Goal: Task Accomplishment & Management: Use online tool/utility

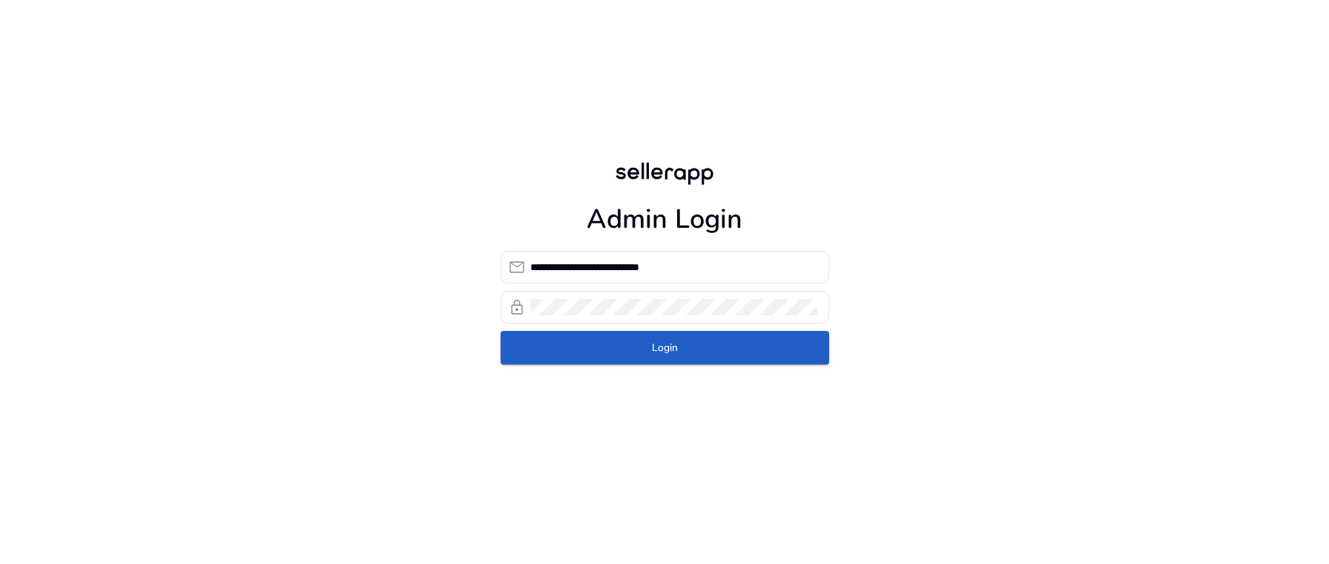
click at [311, 349] on span "Login" at bounding box center [665, 348] width 26 height 16
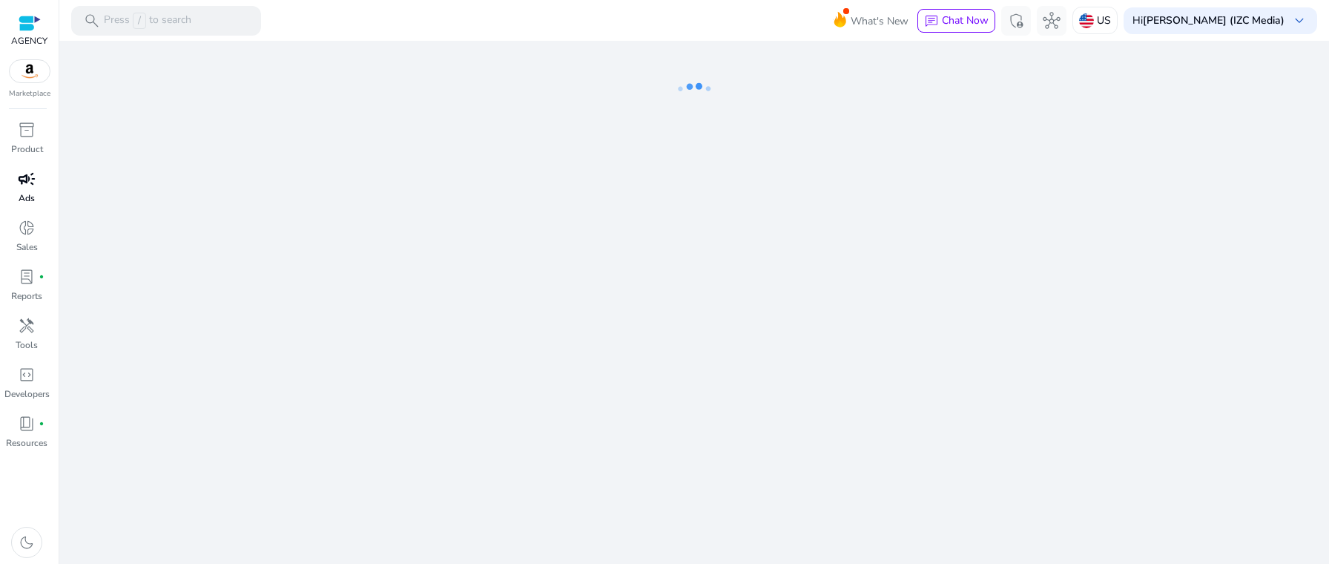
click at [33, 204] on p "Ads" at bounding box center [27, 197] width 16 height 13
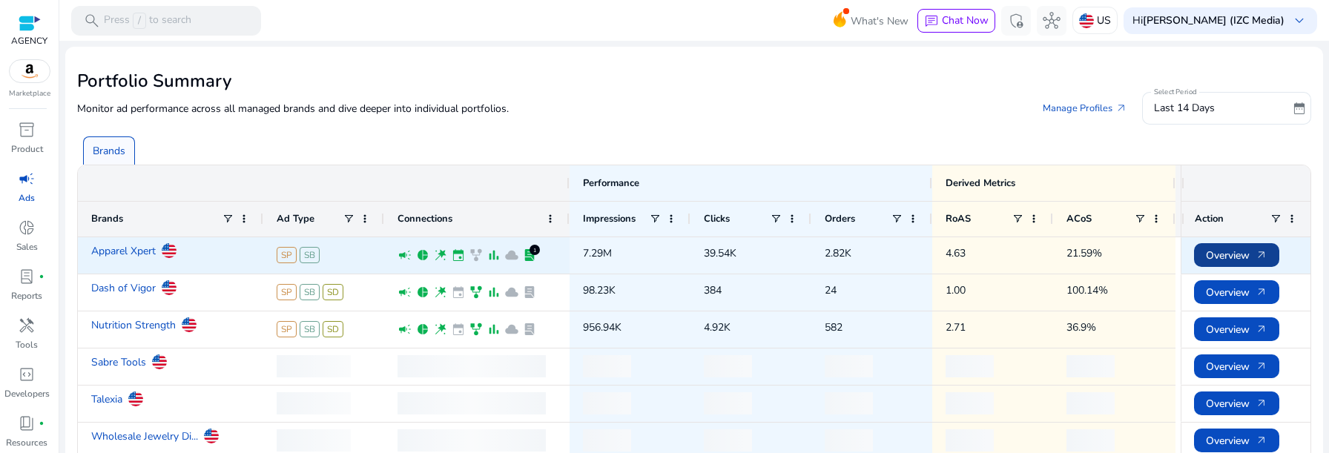
click at [311, 250] on span "Overview arrow_outward" at bounding box center [1237, 255] width 62 height 30
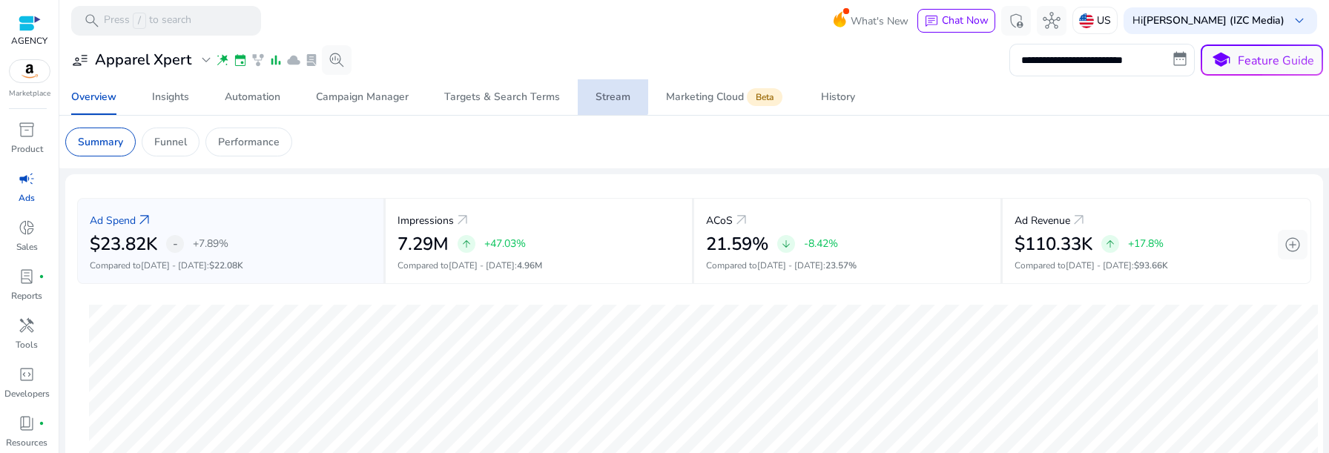
click at [311, 88] on span "Stream" at bounding box center [613, 97] width 35 height 36
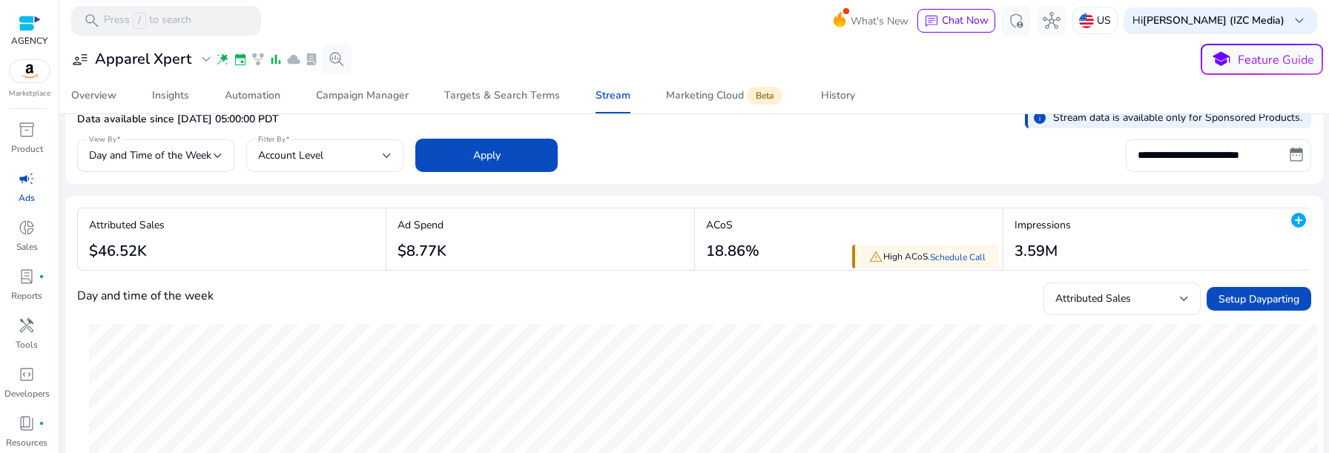
scroll to position [17, 0]
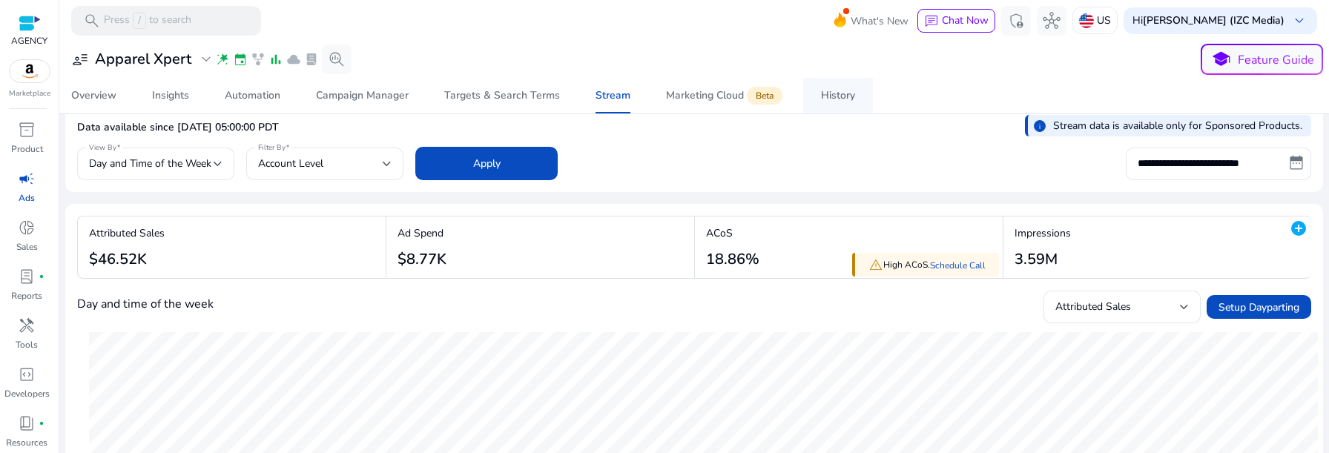
click at [311, 94] on div "History" at bounding box center [838, 95] width 34 height 10
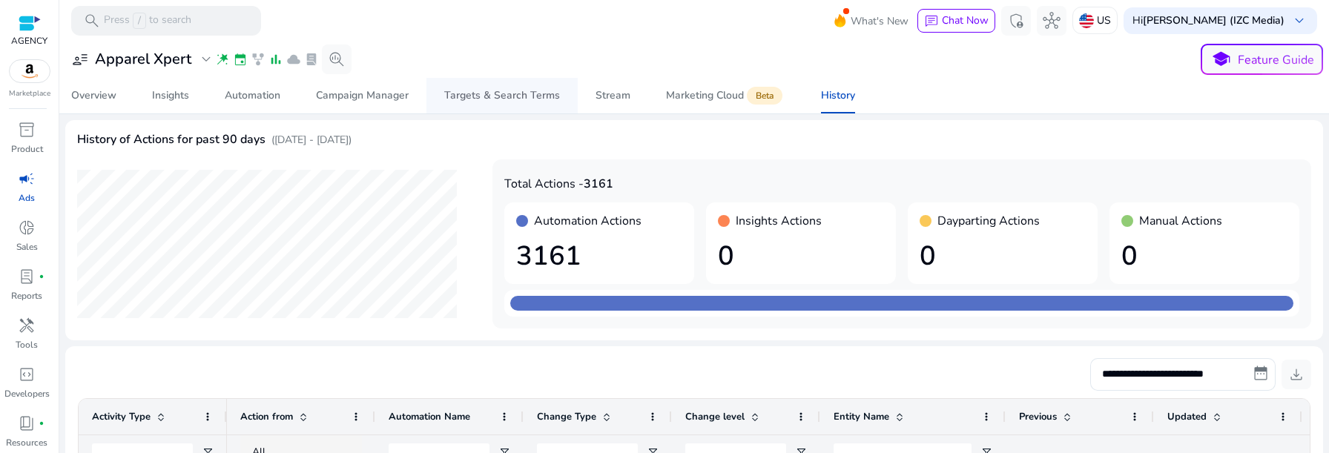
click at [311, 100] on div "Targets & Search Terms" at bounding box center [502, 95] width 116 height 10
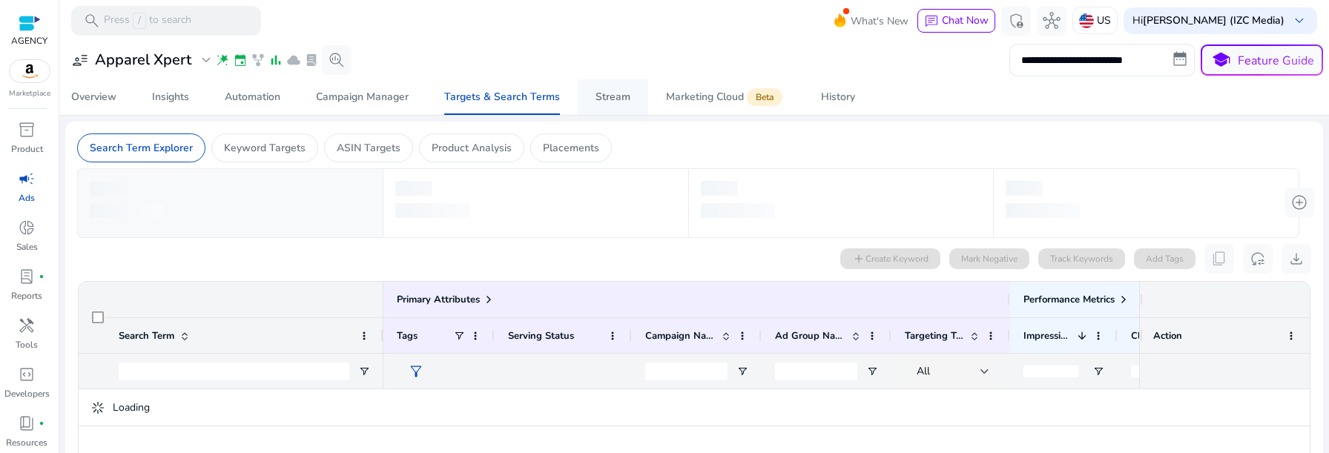
click at [311, 85] on span "Stream" at bounding box center [613, 97] width 35 height 36
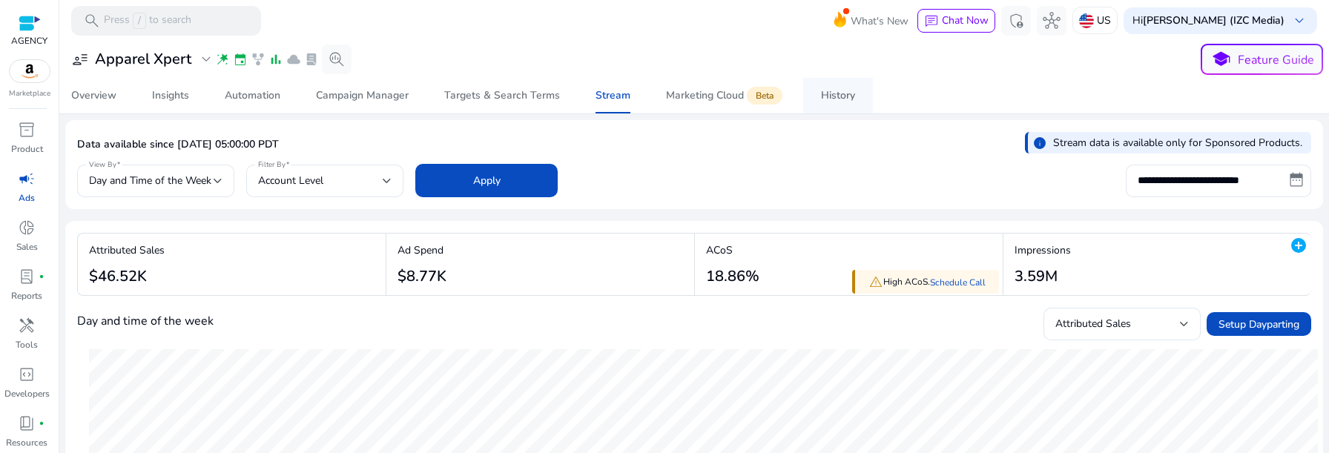
click at [311, 78] on link "History" at bounding box center [838, 96] width 70 height 36
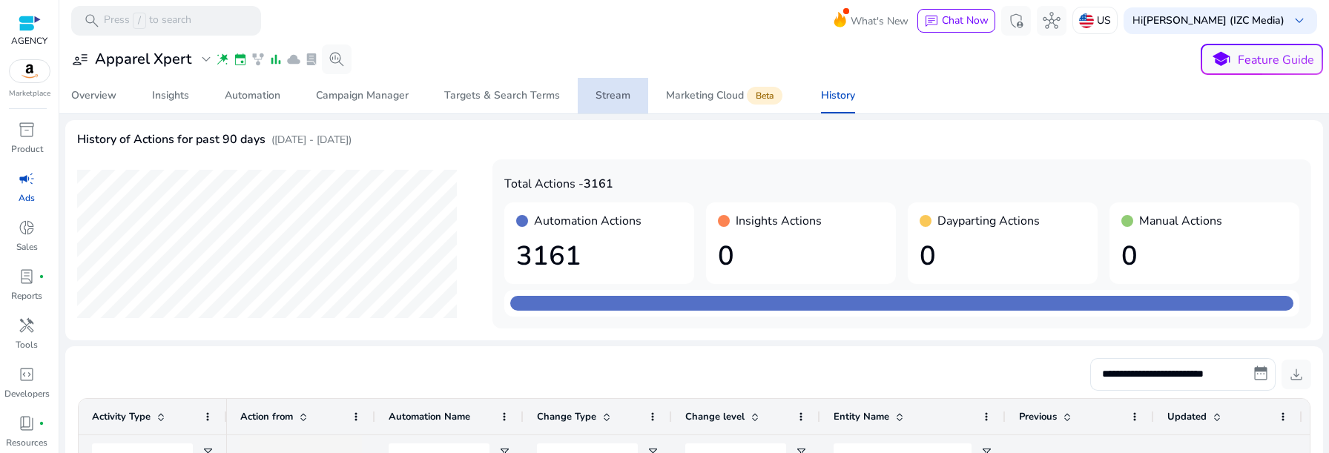
click at [311, 97] on div "Stream" at bounding box center [613, 95] width 35 height 10
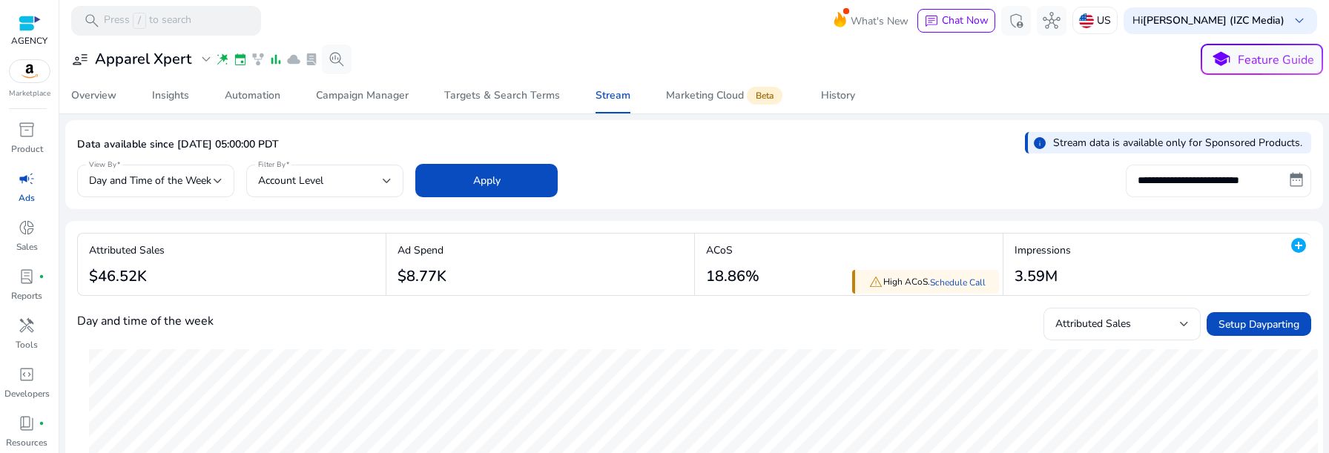
click at [311, 190] on input "**********" at bounding box center [1218, 181] width 185 height 33
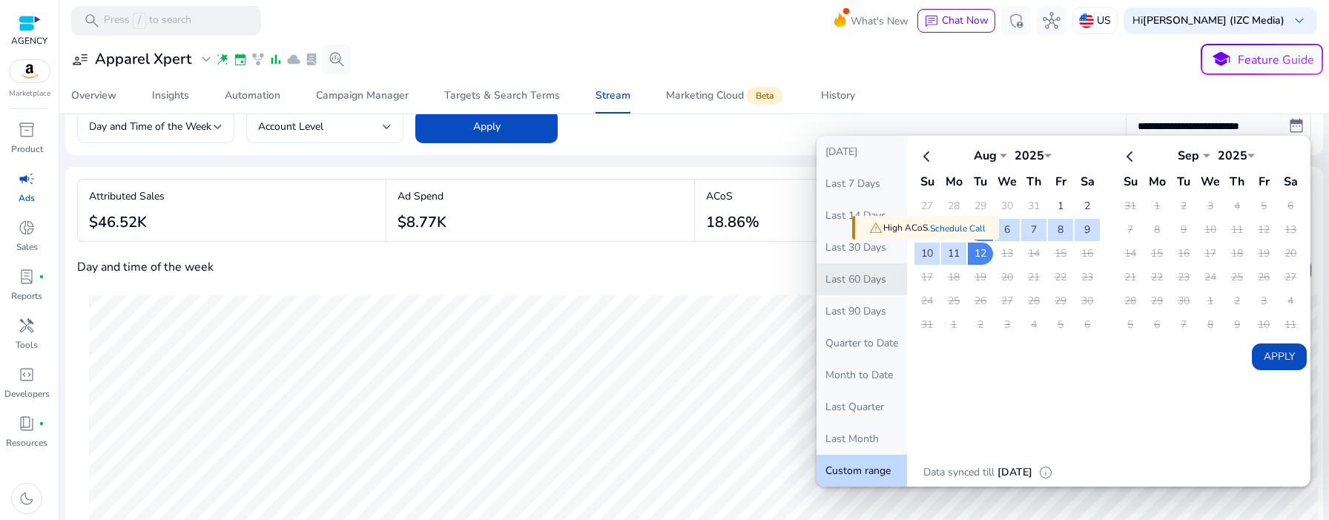
scroll to position [50, 0]
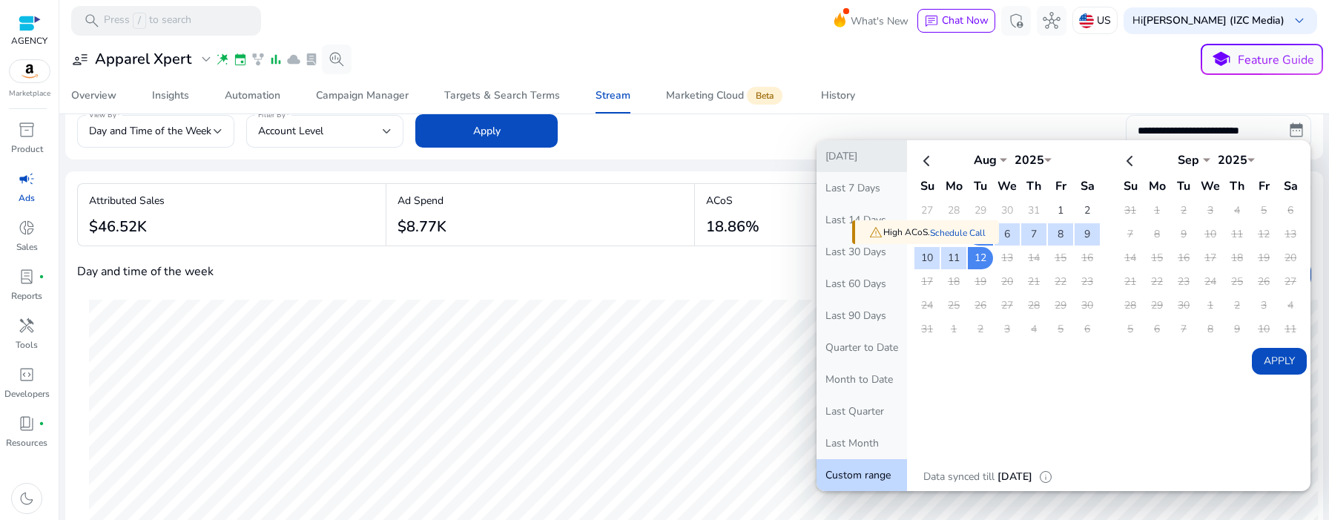
click at [311, 160] on button "[DATE]" at bounding box center [862, 156] width 90 height 32
type input "**********"
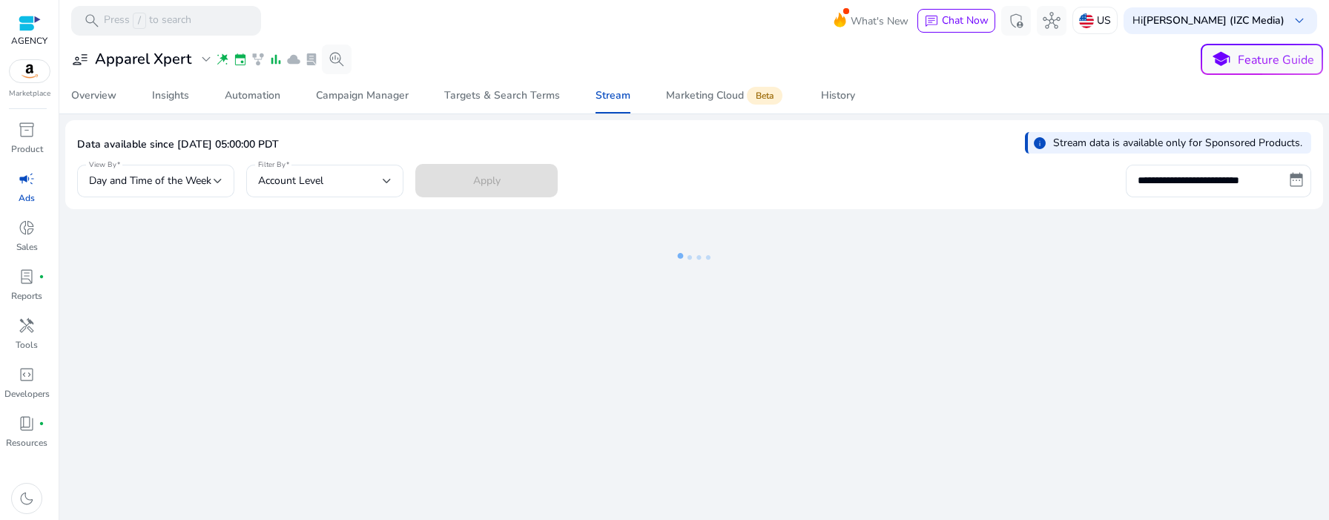
scroll to position [0, 0]
click at [311, 168] on input "**********" at bounding box center [1218, 181] width 185 height 33
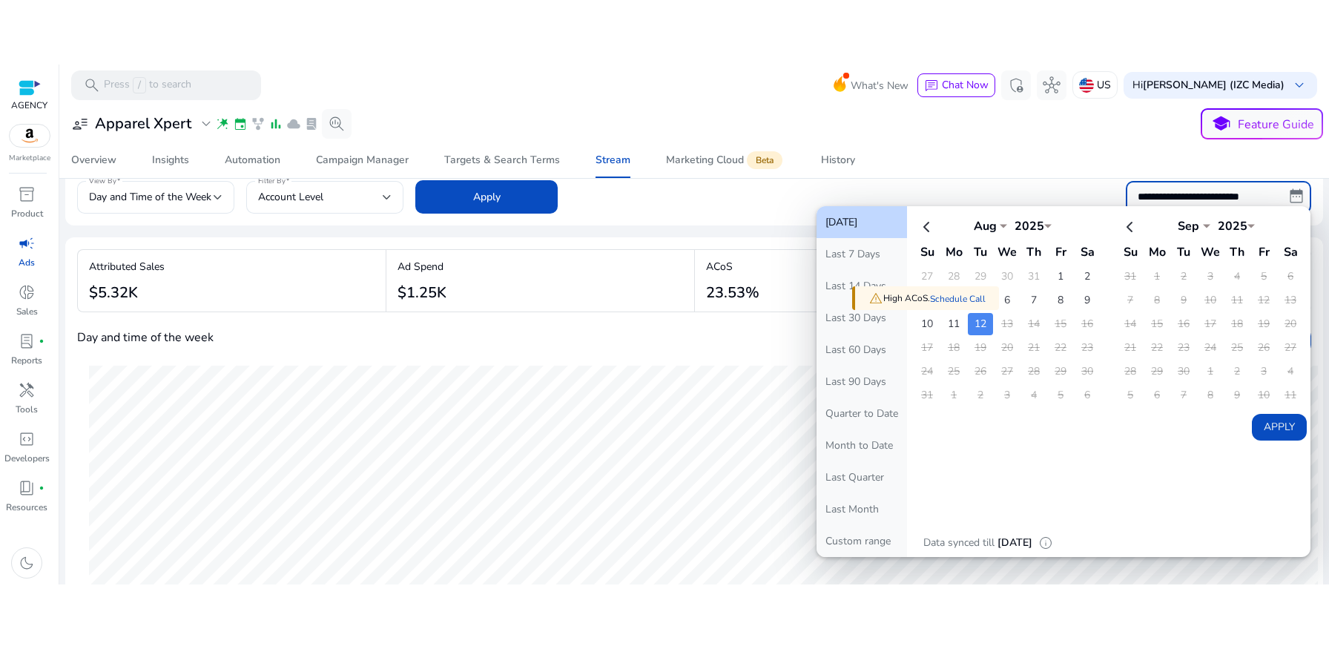
scroll to position [51, 0]
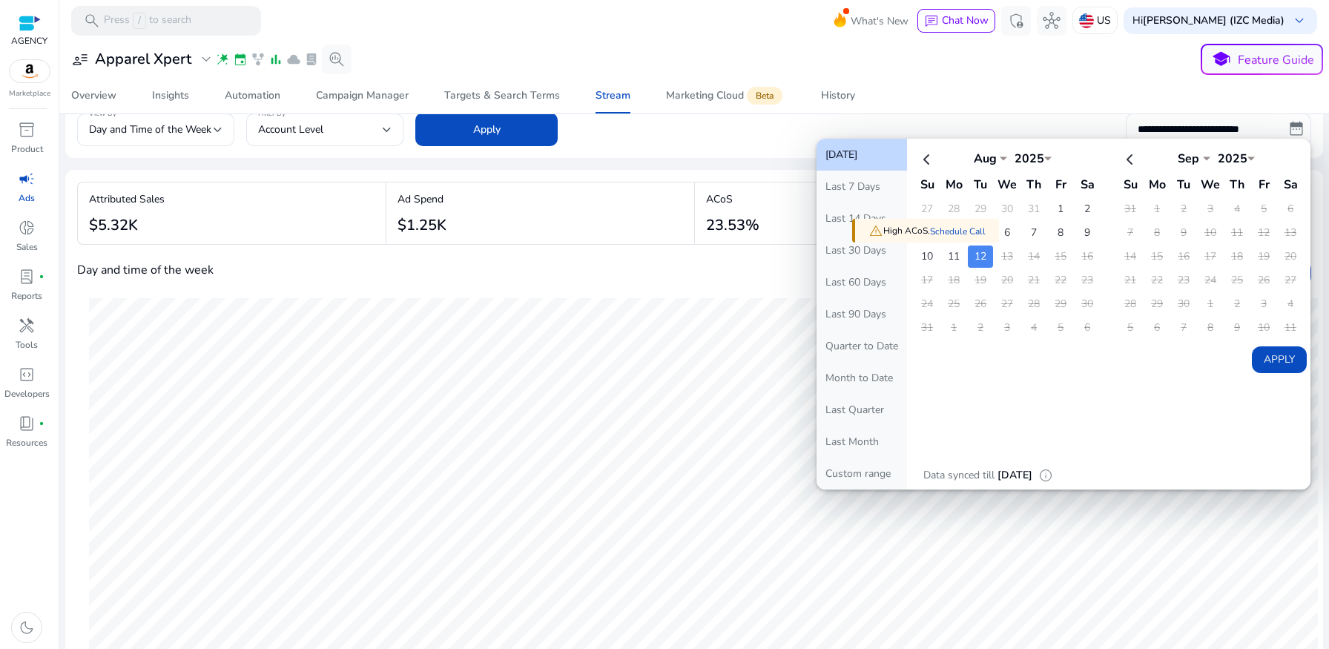
drag, startPoint x: 915, startPoint y: 475, endPoint x: 1041, endPoint y: 479, distance: 126.2
click at [311, 479] on div "[DATE] Last 7 Days Last 14 Days Last 30 Days Last 60 Days Last 90 Days Quarter …" at bounding box center [1064, 314] width 494 height 351
drag, startPoint x: 1052, startPoint y: 475, endPoint x: 935, endPoint y: 475, distance: 116.4
click at [311, 475] on div "Data synced till [DATE]" at bounding box center [977, 475] width 109 height 16
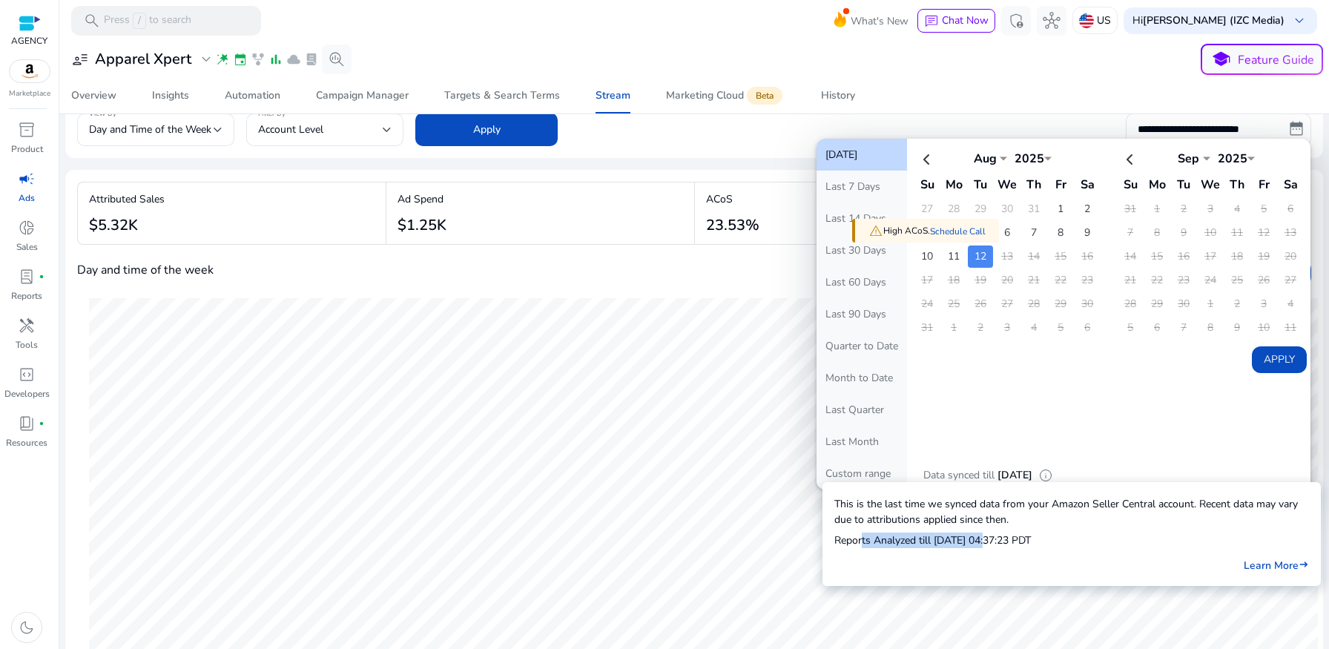
drag, startPoint x: 986, startPoint y: 544, endPoint x: 864, endPoint y: 544, distance: 121.6
click at [311, 481] on p "Reports Analyzed till [DATE] 04:37:23 PDT" at bounding box center [1071, 540] width 475 height 16
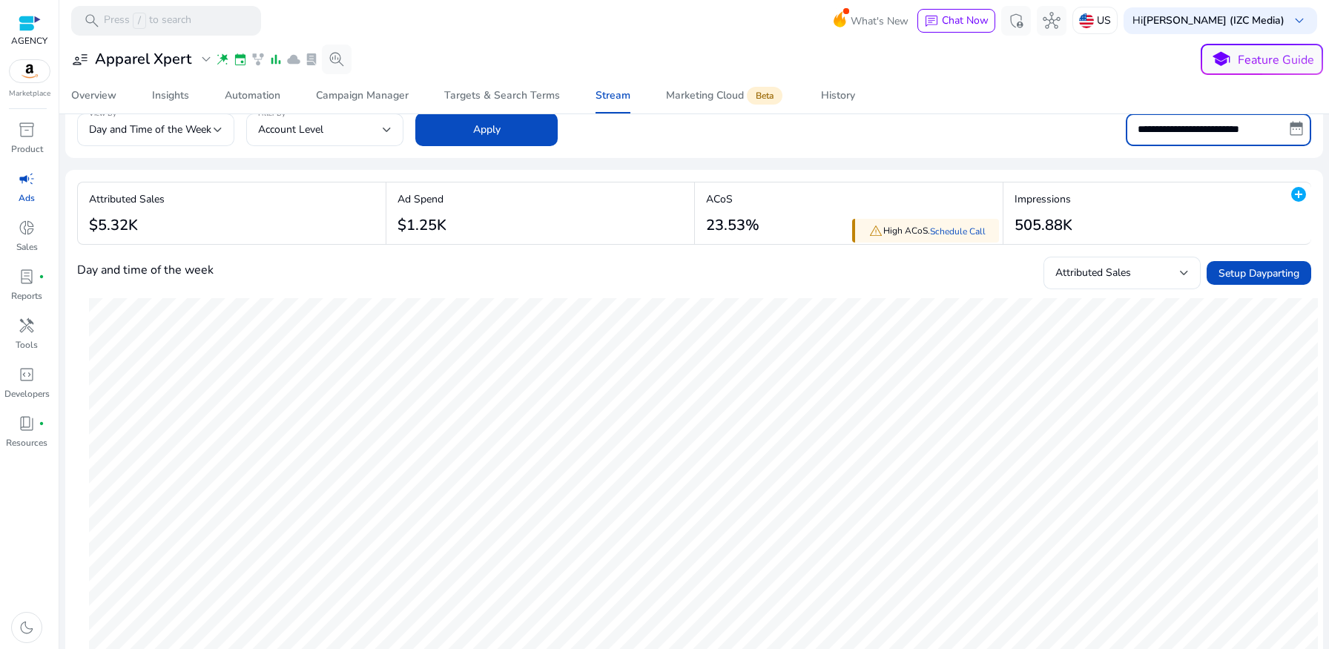
click at [311, 128] on input "**********" at bounding box center [1218, 129] width 185 height 33
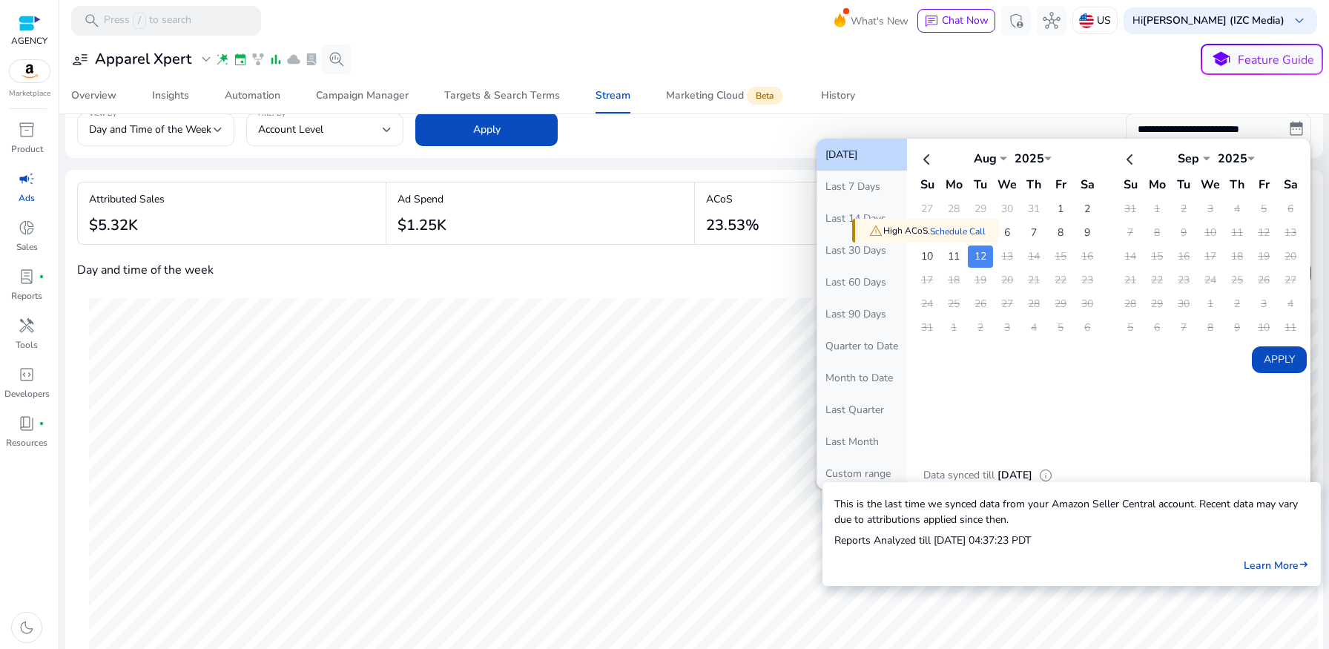
drag, startPoint x: 835, startPoint y: 538, endPoint x: 1020, endPoint y: 360, distance: 256.5
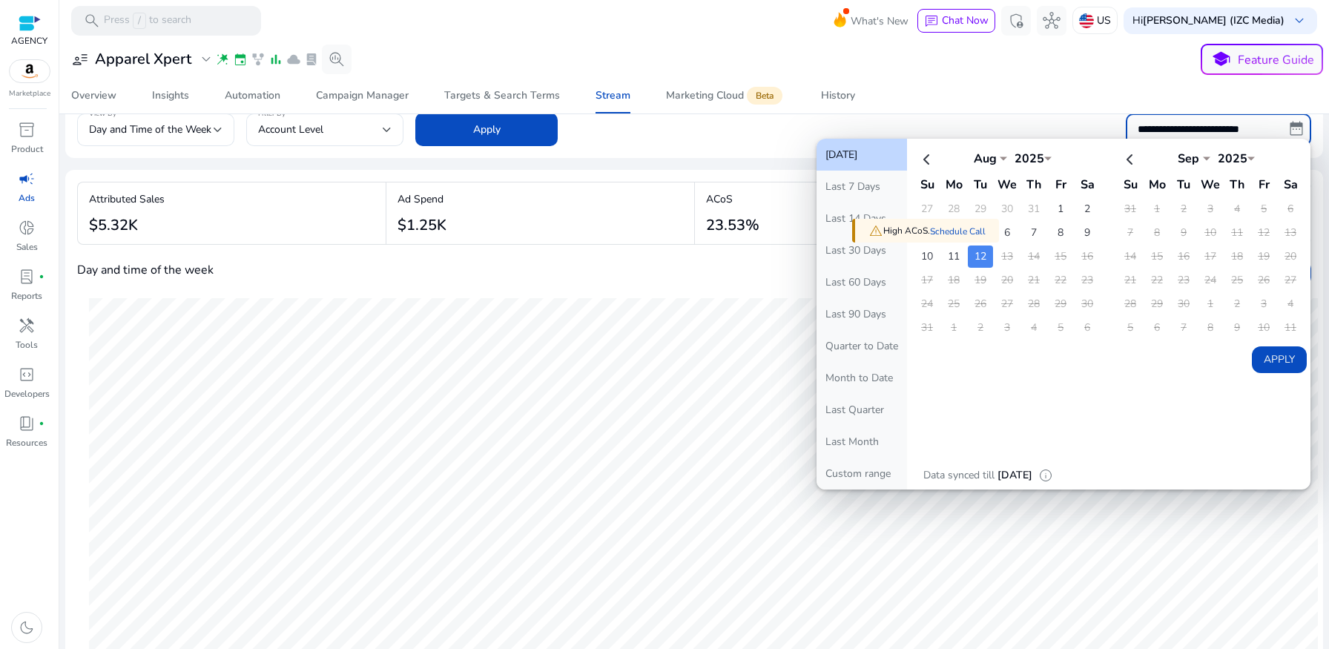
click at [311, 360] on div "Apply" at bounding box center [1062, 256] width 490 height 234
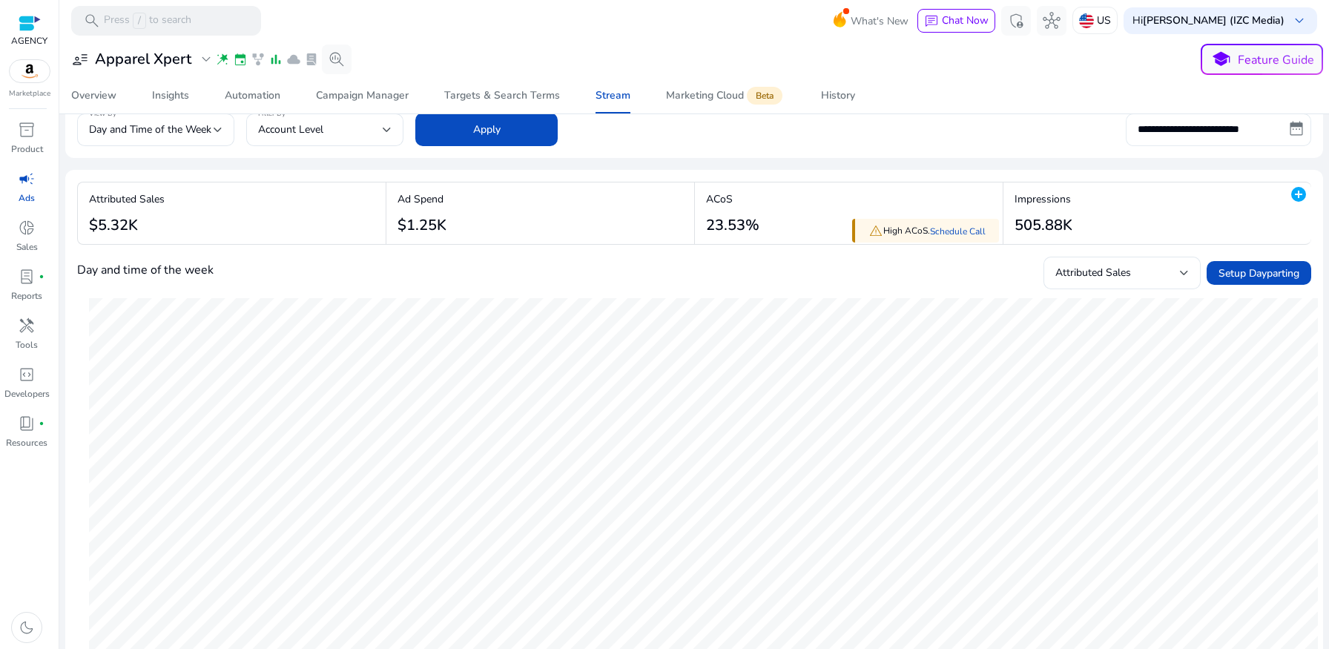
scroll to position [0, 0]
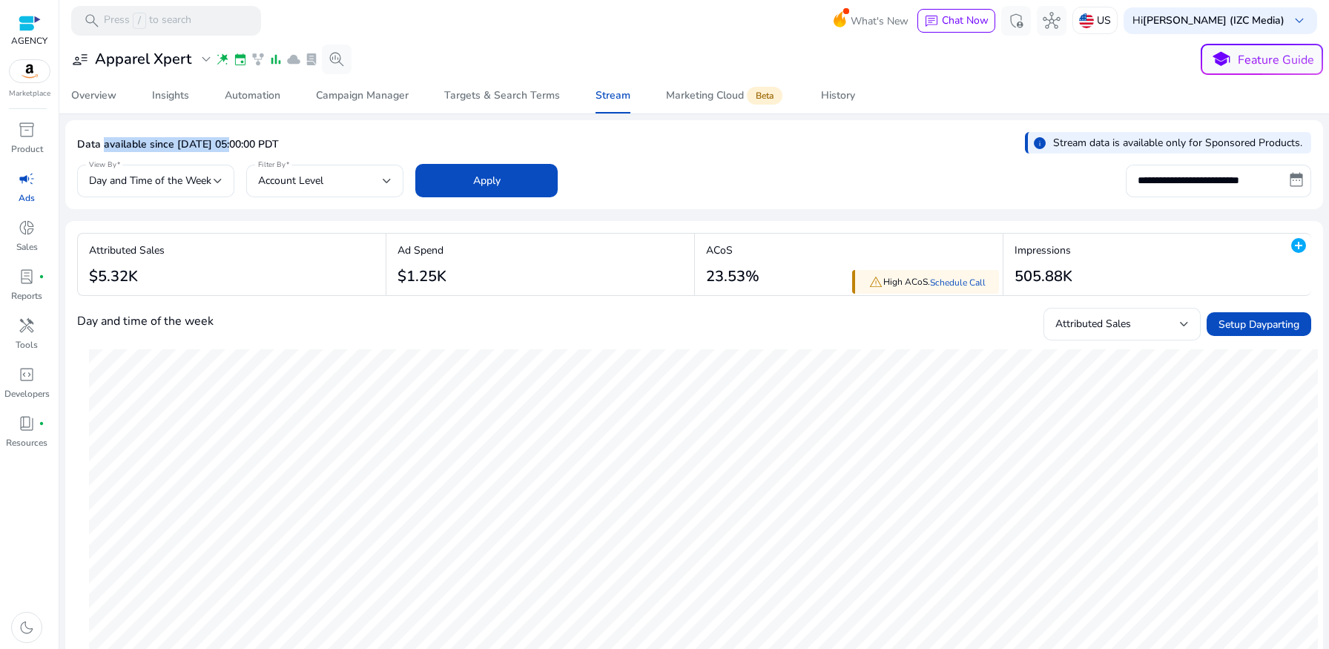
drag, startPoint x: 100, startPoint y: 138, endPoint x: 218, endPoint y: 139, distance: 117.9
click at [218, 139] on p "Data available since [DATE] 05:00:00 PDT" at bounding box center [178, 144] width 202 height 15
click at [180, 146] on p "Data available since [DATE] 05:00:00 PDT" at bounding box center [178, 144] width 202 height 15
drag, startPoint x: 195, startPoint y: 142, endPoint x: 254, endPoint y: 142, distance: 58.6
click at [254, 142] on p "Data available since [DATE] 05:00:00 PDT" at bounding box center [178, 144] width 202 height 15
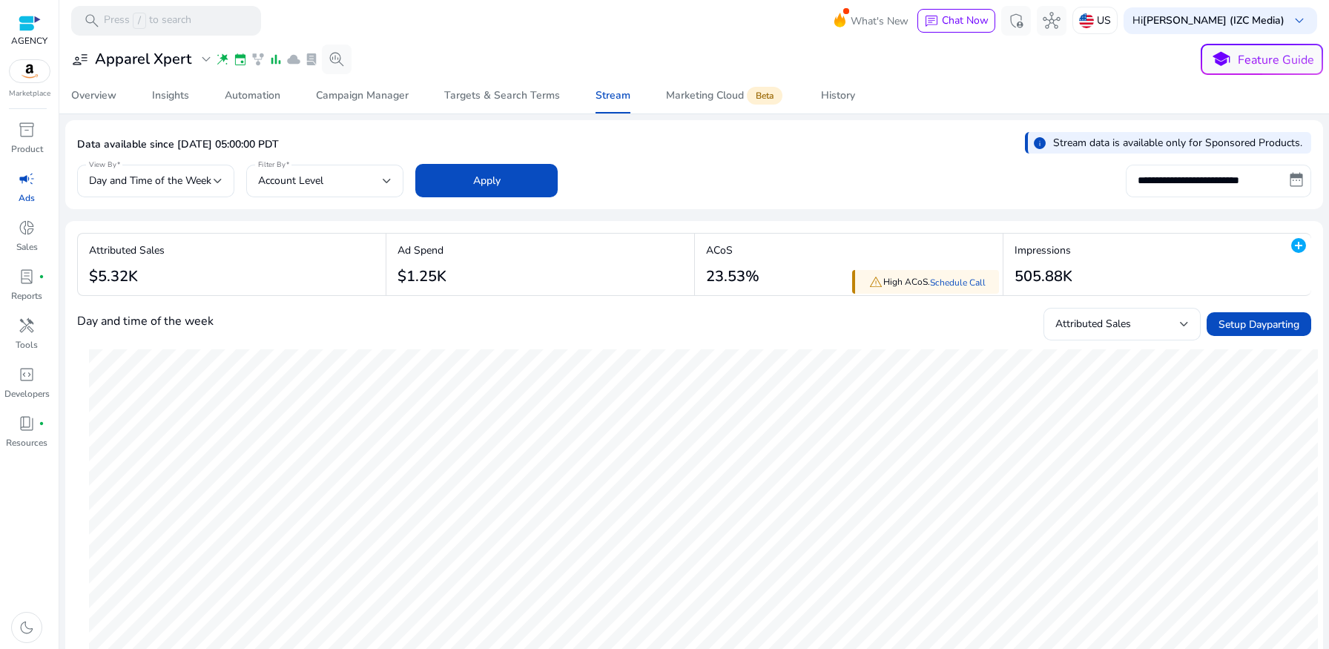
click at [311, 178] on input "**********" at bounding box center [1218, 181] width 185 height 33
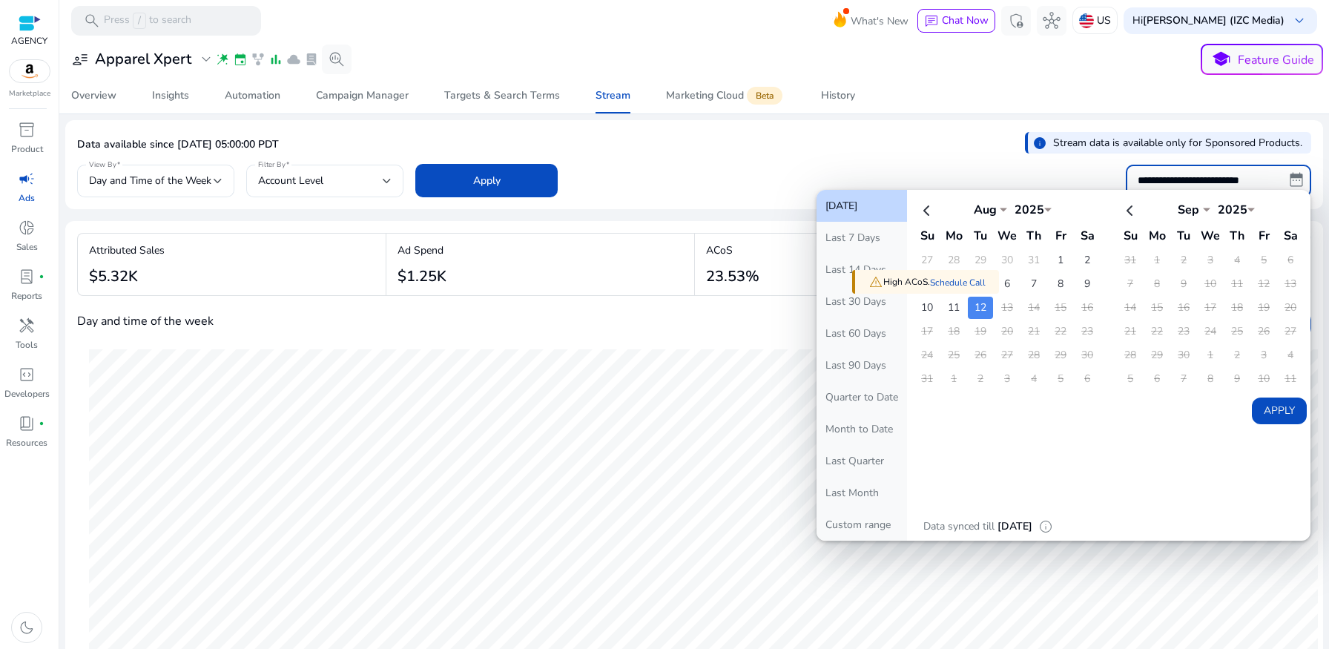
click at [311, 159] on div "Data available since [DATE] 05:00:00 PDT info Stream data is available only for…" at bounding box center [694, 146] width 1234 height 29
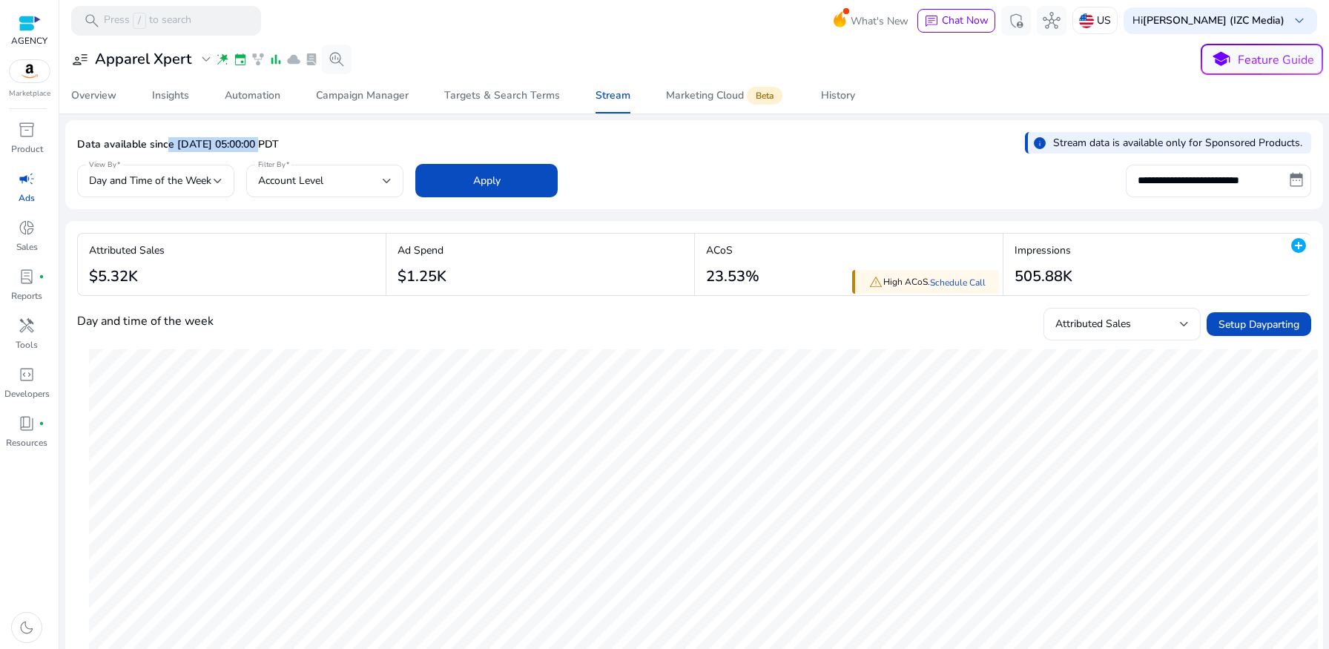
drag, startPoint x: 159, startPoint y: 143, endPoint x: 247, endPoint y: 143, distance: 88.3
click at [247, 143] on p "Data available since [DATE] 05:00:00 PDT" at bounding box center [178, 144] width 202 height 15
click at [209, 143] on p "Data available since [DATE] 05:00:00 PDT" at bounding box center [178, 144] width 202 height 15
drag, startPoint x: 174, startPoint y: 143, endPoint x: 332, endPoint y: 142, distance: 158.0
click at [311, 142] on div "Data available since [DATE] 05:00:00 PDT info Stream data is available only for…" at bounding box center [694, 146] width 1234 height 29
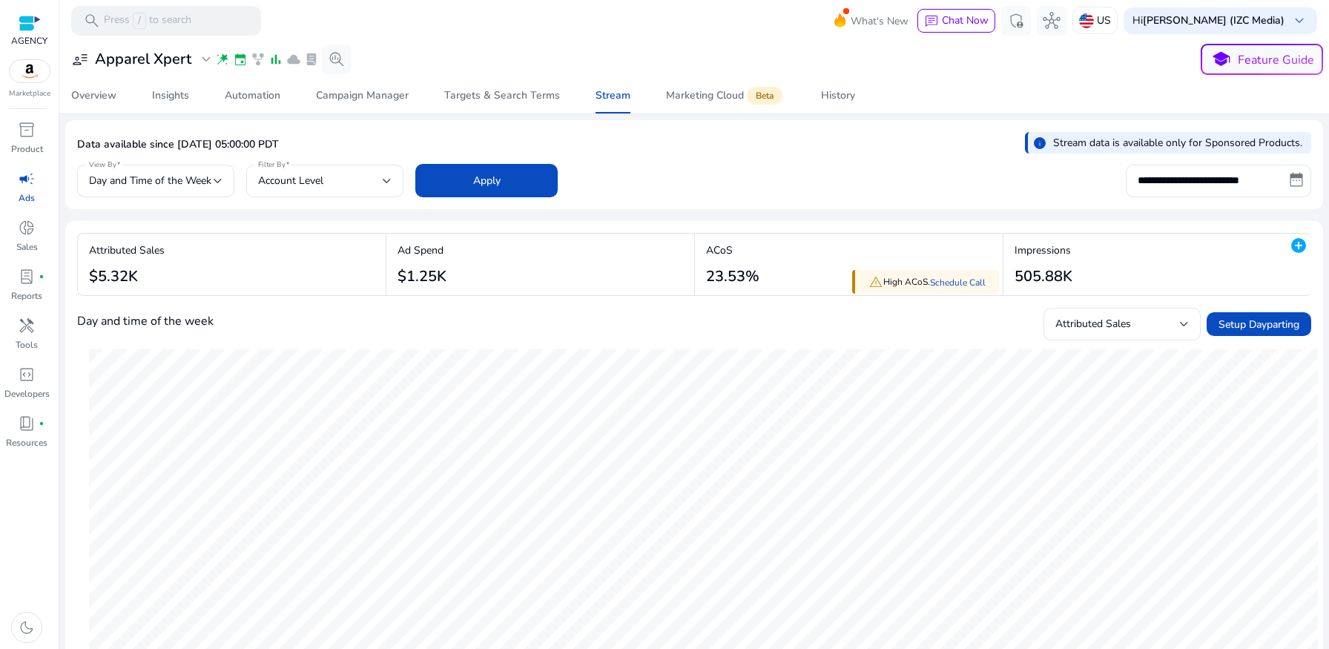
click at [311, 142] on div "Data available since [DATE] 05:00:00 PDT info Stream data is available only for…" at bounding box center [694, 146] width 1234 height 29
